Goal: Task Accomplishment & Management: Use online tool/utility

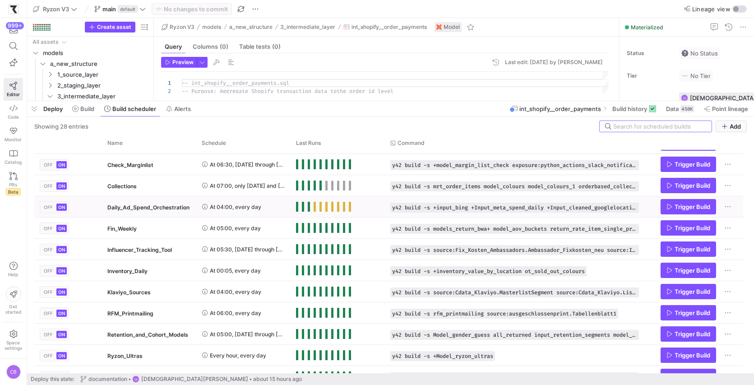
scroll to position [111, 0]
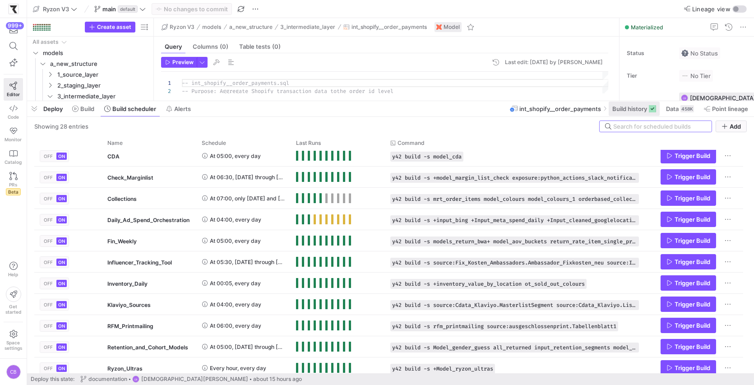
click at [622, 112] on span "Build history" at bounding box center [630, 108] width 35 height 7
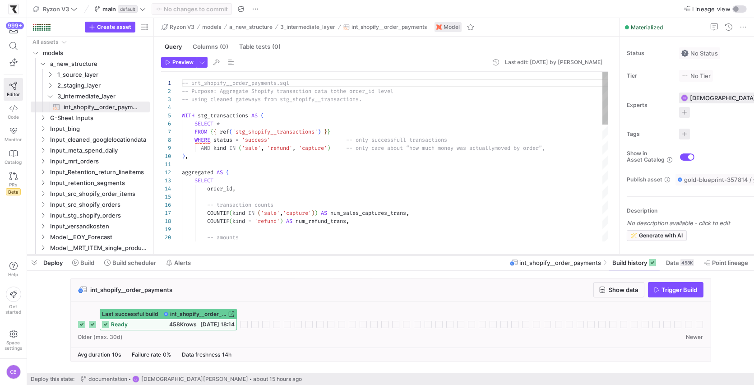
drag, startPoint x: 478, startPoint y: 99, endPoint x: 497, endPoint y: 253, distance: 155.1
click at [497, 253] on div at bounding box center [390, 255] width 727 height 4
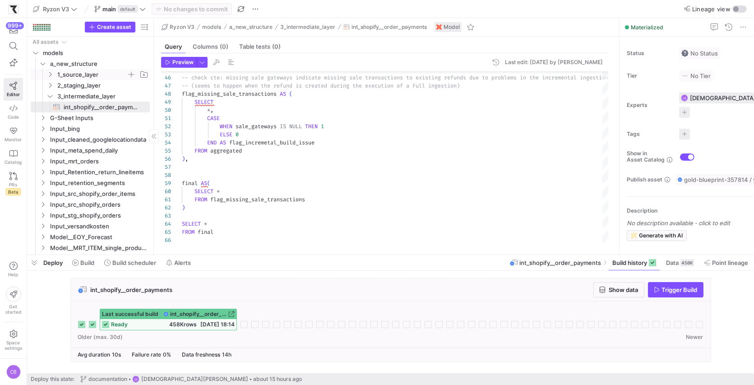
click at [53, 76] on icon "Press SPACE to select this row." at bounding box center [50, 74] width 6 height 5
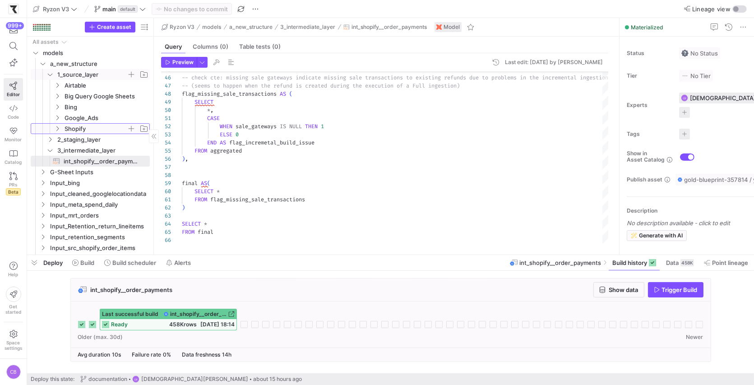
click at [62, 130] on span "Shopify" at bounding box center [101, 129] width 97 height 10
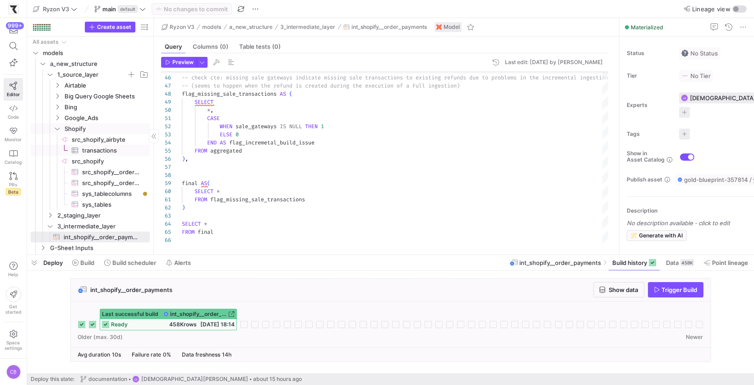
click at [98, 151] on span "transactions​​​​​​​​​" at bounding box center [110, 150] width 57 height 10
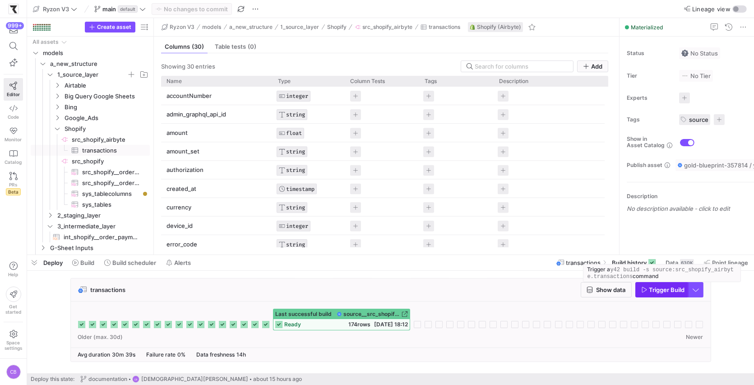
click at [646, 290] on span "Trigger Build" at bounding box center [668, 289] width 36 height 7
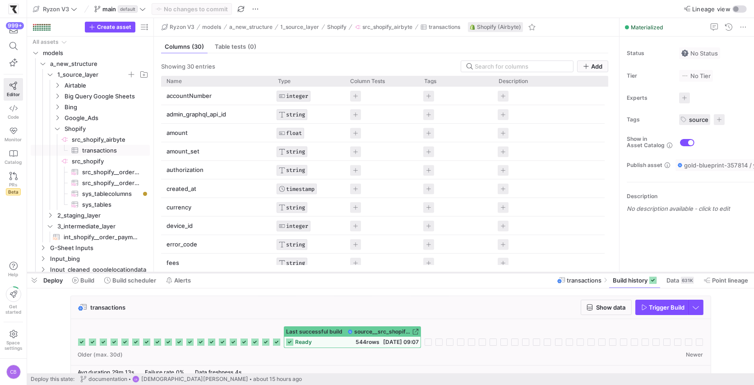
drag, startPoint x: 244, startPoint y: 303, endPoint x: 242, endPoint y: 273, distance: 30.4
click at [242, 273] on div at bounding box center [390, 273] width 727 height 4
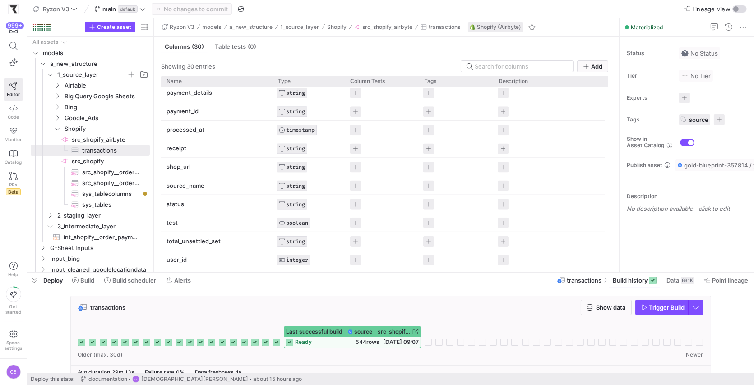
scroll to position [233, 0]
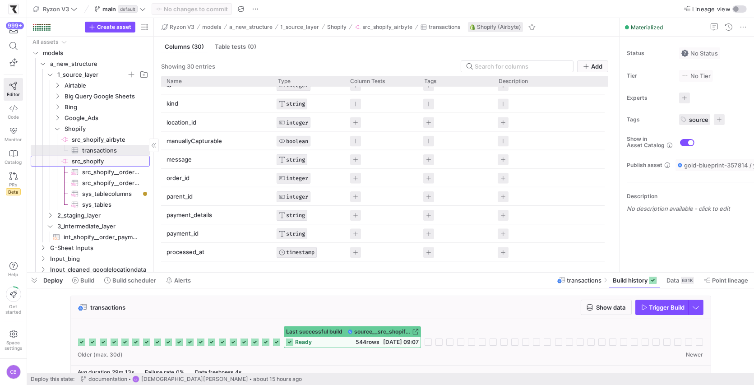
click at [85, 157] on span "src_shopify​​​​​​​​" at bounding box center [110, 161] width 77 height 10
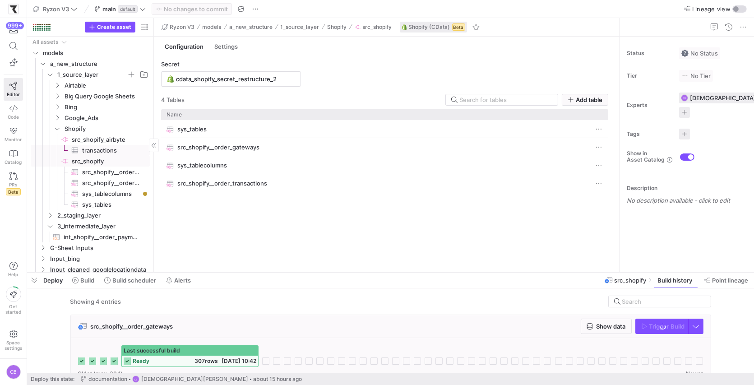
click at [88, 145] on span "transactions​​​​​​​​​" at bounding box center [110, 150] width 57 height 10
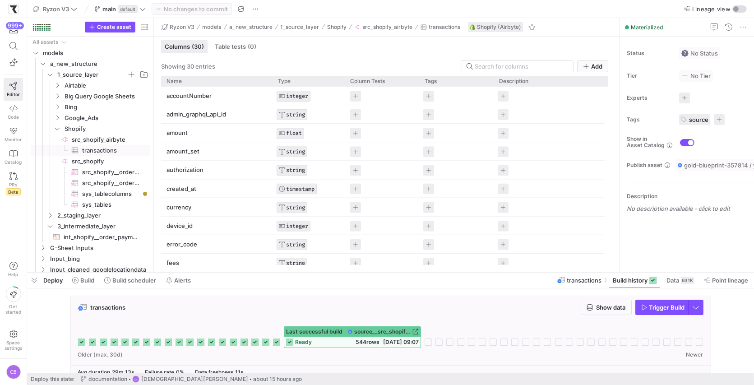
click at [177, 48] on span "Columns (30)" at bounding box center [184, 47] width 39 height 6
click at [614, 283] on span "Build history" at bounding box center [630, 280] width 35 height 7
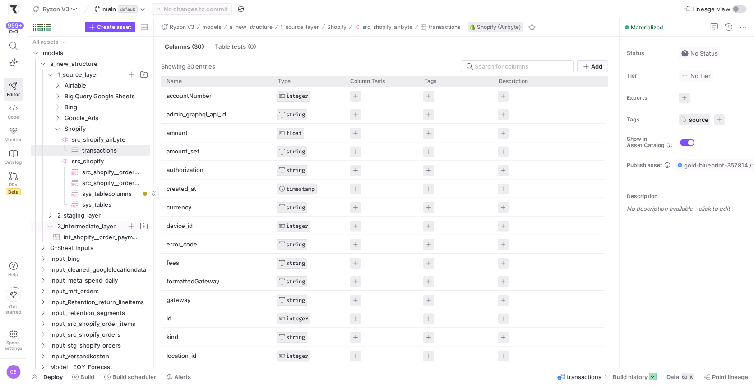
click at [54, 224] on span "3_intermediate_layer" at bounding box center [98, 226] width 104 height 10
click at [84, 239] on span "int_shopify__order_payments​​​​​​​​​​" at bounding box center [102, 237] width 76 height 10
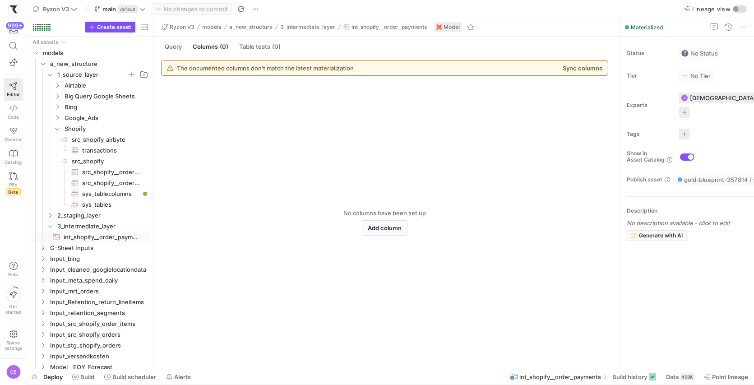
click at [171, 39] on mat-tab-group "Query Columns (0) Table tests (0) The documented columns don't match the latest…" at bounding box center [385, 203] width 462 height 332
click at [184, 57] on div "The documented columns don't match the latest materialization Sync columns No c…" at bounding box center [385, 207] width 462 height 308
click at [172, 46] on span "Query" at bounding box center [173, 47] width 17 height 6
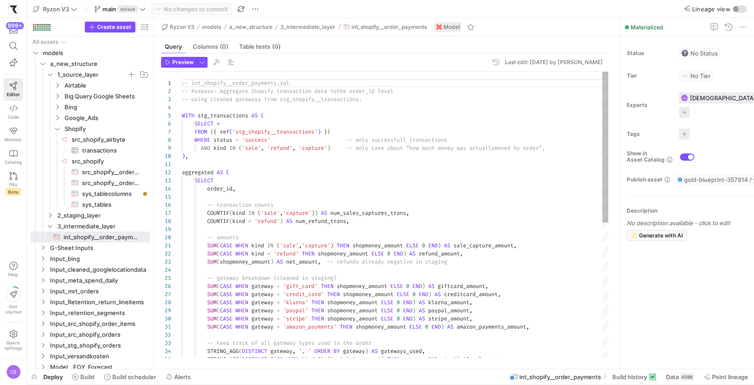
scroll to position [81, 0]
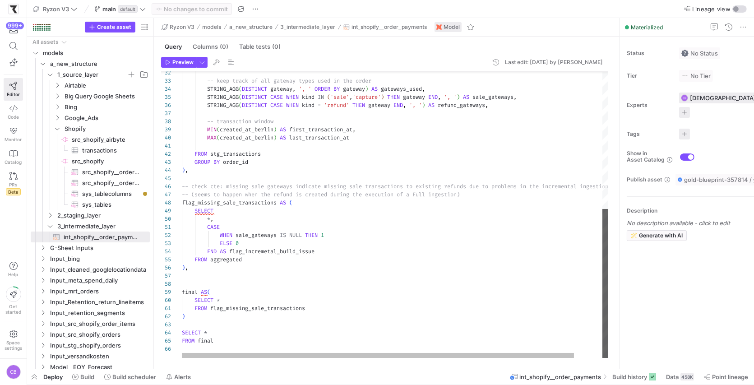
click at [603, 298] on div at bounding box center [606, 283] width 6 height 149
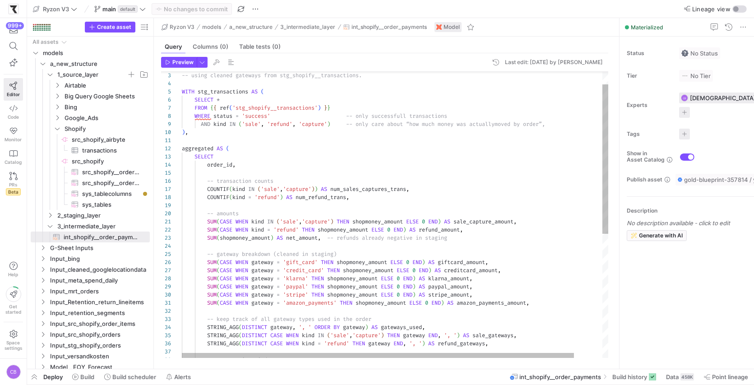
type textarea "aggregated AS ( SELECT order_id, -- transaction counts COUNTIF(kind IN ('sale',…"
click at [275, 196] on div "-- keep track of all gateway types used in the ord er STRING_AGG ( DISTINCT gat…" at bounding box center [411, 322] width 458 height 549
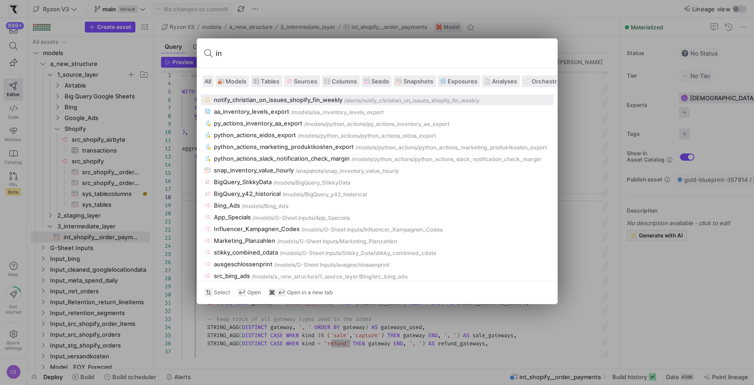
type input "i"
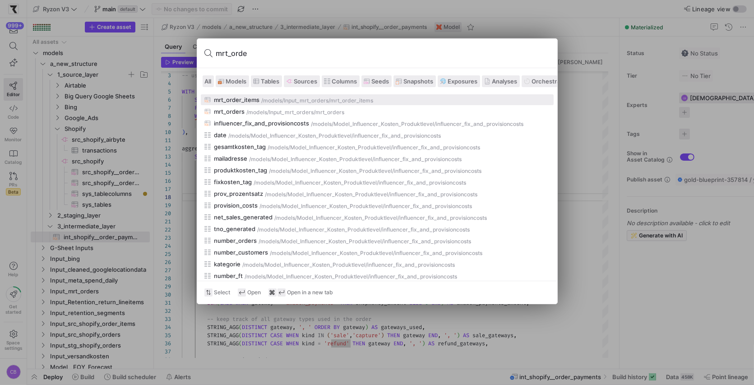
type input "mrt_order"
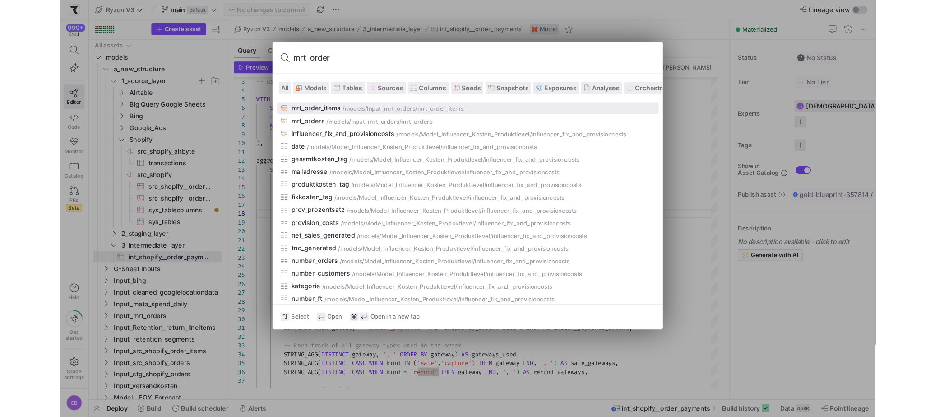
scroll to position [65, 457]
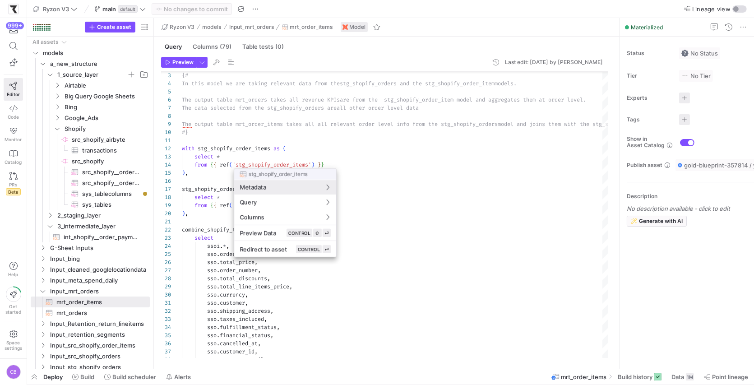
click at [325, 123] on div at bounding box center [377, 192] width 754 height 385
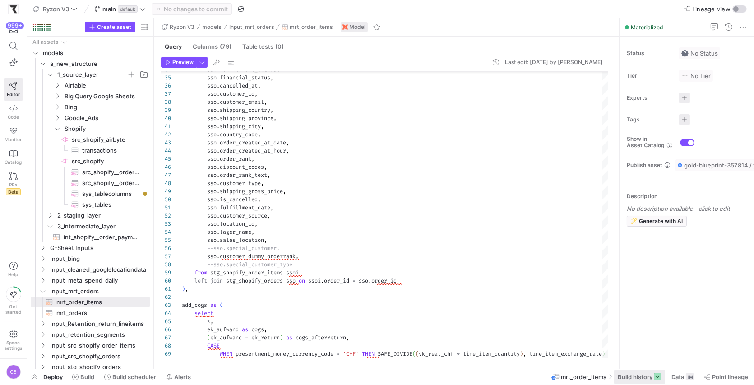
click at [634, 375] on span "Build history" at bounding box center [635, 376] width 35 height 7
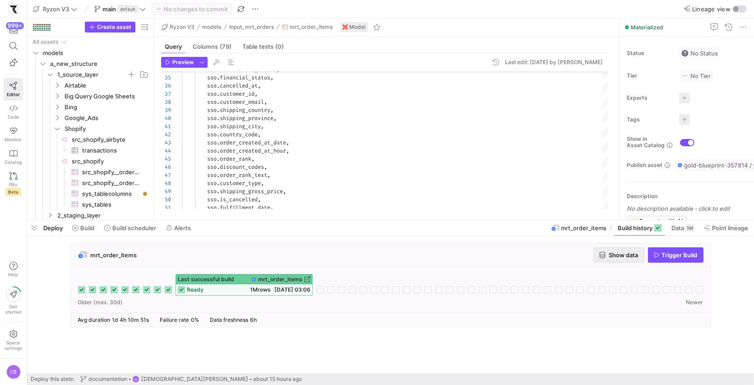
click at [614, 251] on span "button" at bounding box center [619, 255] width 50 height 14
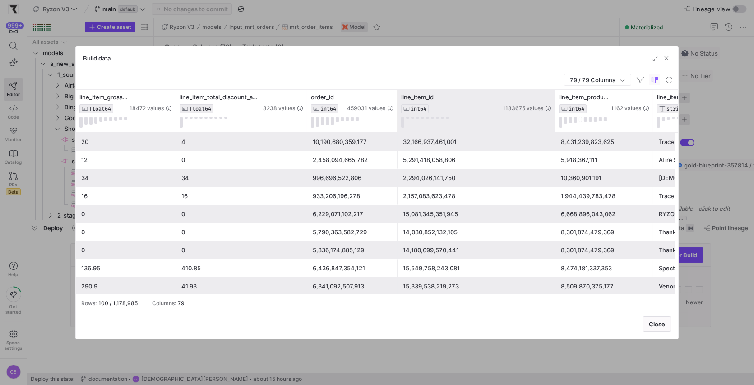
drag, startPoint x: 486, startPoint y: 114, endPoint x: 554, endPoint y: 117, distance: 67.8
click at [554, 117] on div at bounding box center [555, 111] width 4 height 42
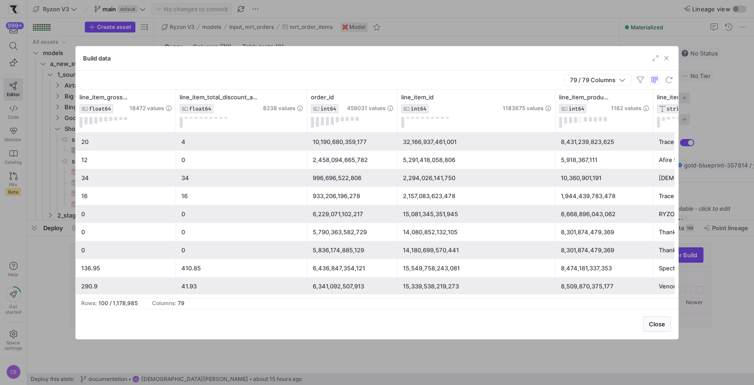
click at [487, 151] on div "5,291,418,058,806" at bounding box center [476, 160] width 147 height 18
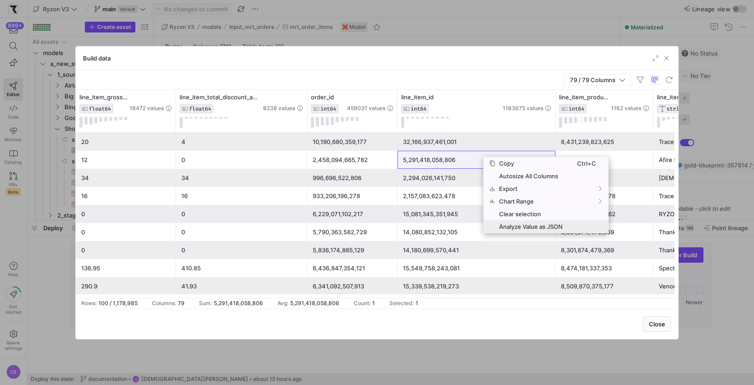
click at [526, 223] on span "Analyze Value as JSON" at bounding box center [537, 226] width 82 height 13
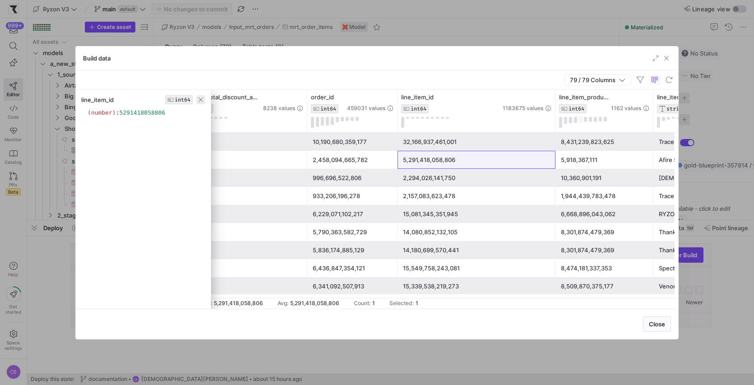
click at [202, 99] on span "button" at bounding box center [200, 99] width 9 height 9
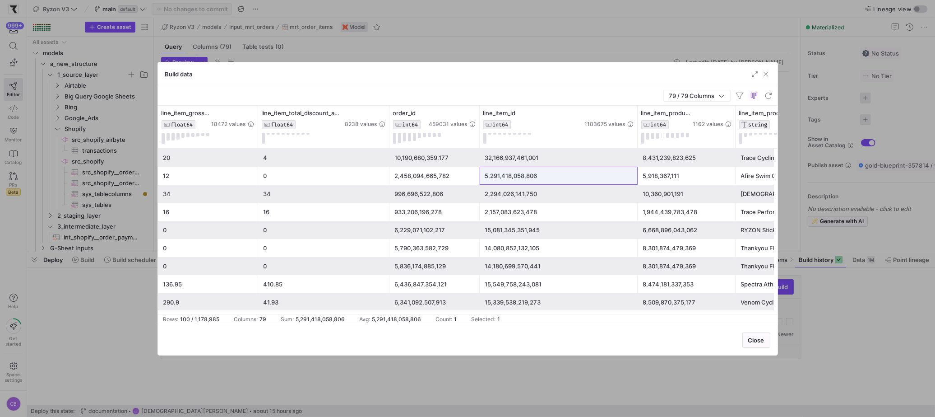
scroll to position [65, 457]
click at [646, 74] on span "button" at bounding box center [766, 74] width 9 height 9
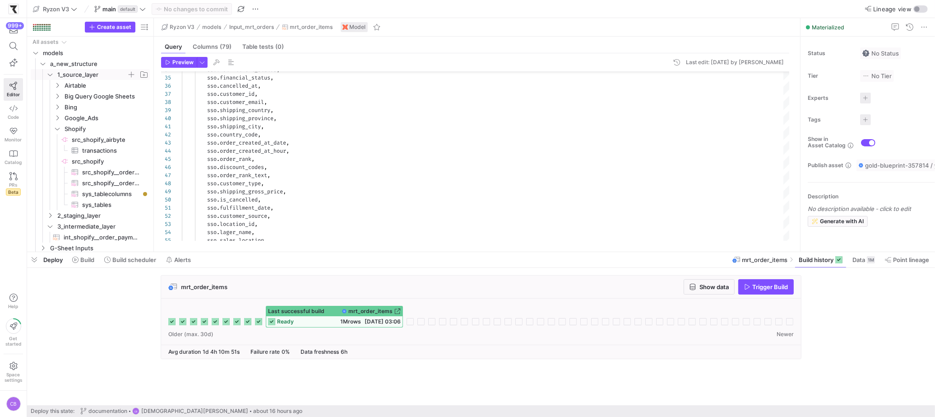
click at [49, 75] on icon "Press SPACE to select this row." at bounding box center [50, 75] width 5 height 2
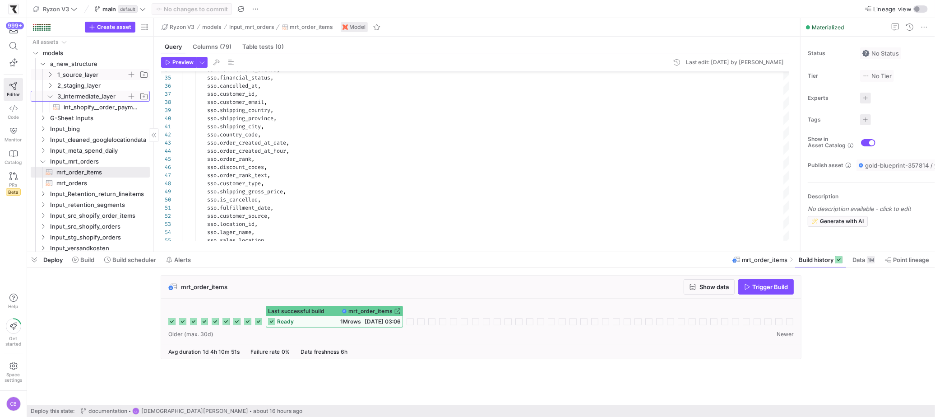
click at [51, 96] on icon "Press SPACE to select this row." at bounding box center [50, 96] width 5 height 2
click at [51, 96] on icon at bounding box center [50, 96] width 2 height 5
click at [77, 107] on span "int_shopify__order_payments​​​​​​​​​​" at bounding box center [102, 107] width 76 height 10
type textarea "-- int_shopify__order_payments.sql -- Purpose: Aggregate Shopify transaction da…"
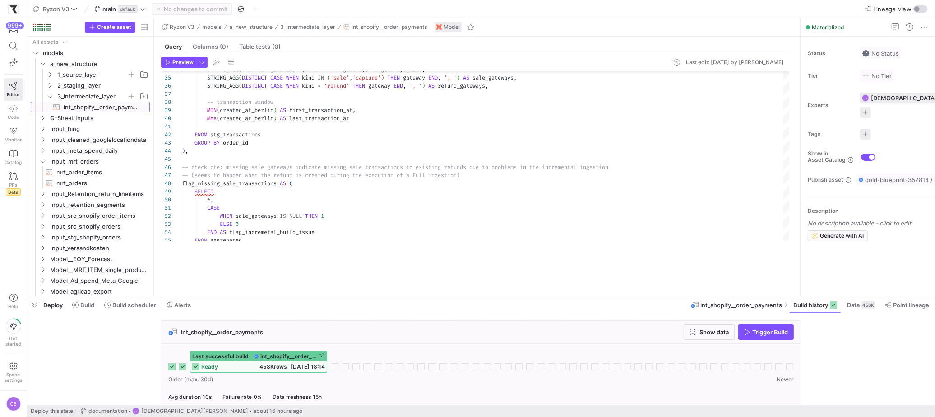
click at [298, 298] on div at bounding box center [481, 297] width 908 height 4
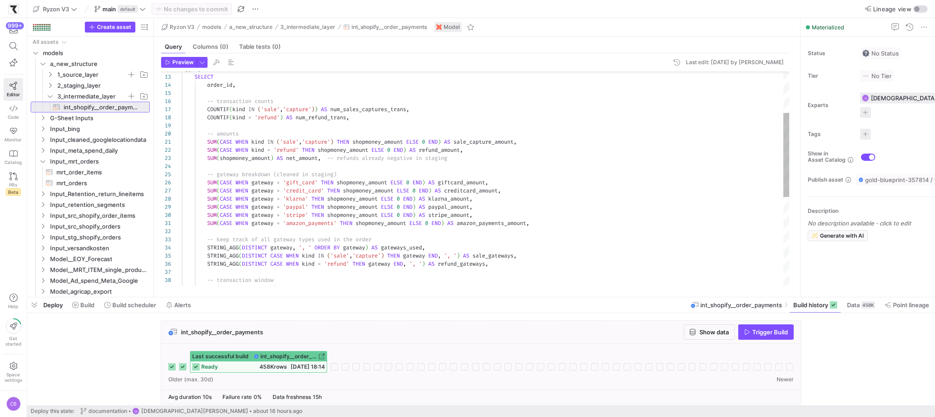
scroll to position [81, 0]
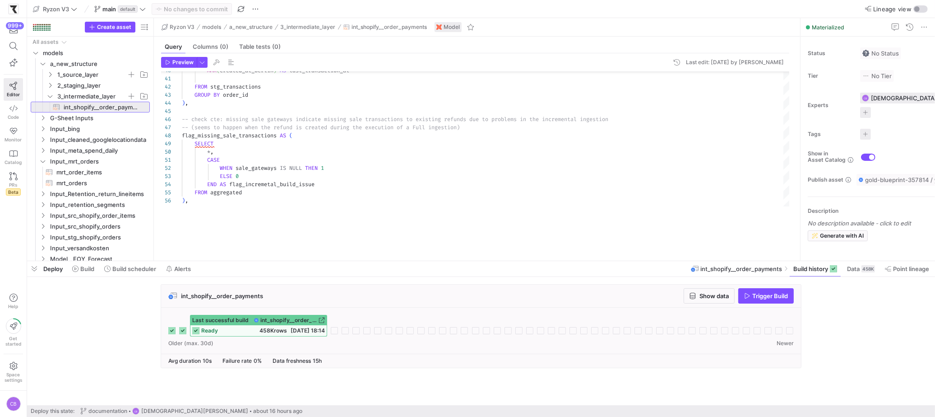
drag, startPoint x: 338, startPoint y: 298, endPoint x: 349, endPoint y: 262, distance: 37.8
click at [349, 262] on div at bounding box center [481, 261] width 908 height 4
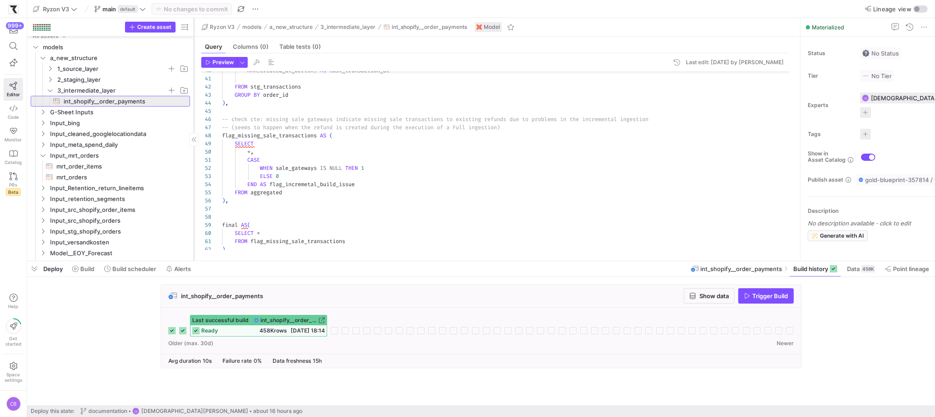
drag, startPoint x: 153, startPoint y: 126, endPoint x: 194, endPoint y: 130, distance: 40.4
click at [194, 130] on div at bounding box center [194, 139] width 0 height 242
